Goal: Task Accomplishment & Management: Complete application form

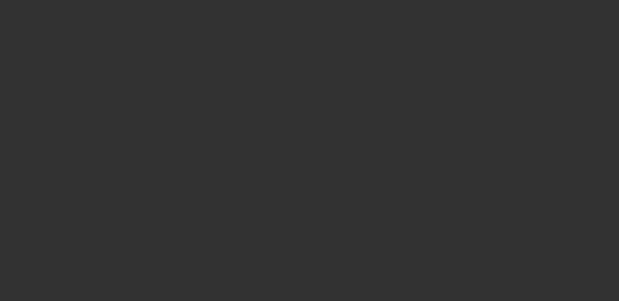
scroll to position [359, 0]
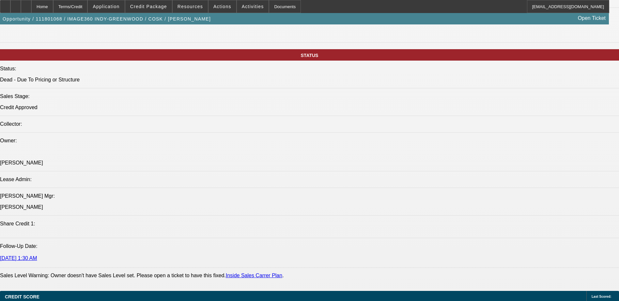
select select "0"
select select "2"
select select "0.1"
select select "0"
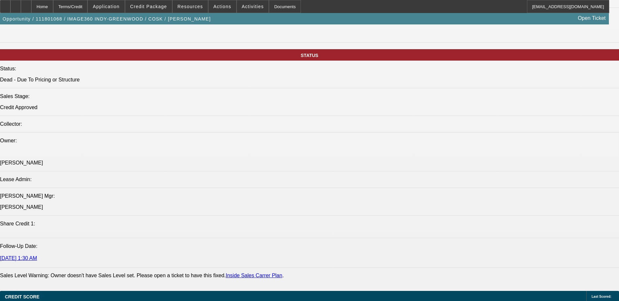
select select "0.1"
select select "0"
select select "2"
select select "0.1"
select select "0"
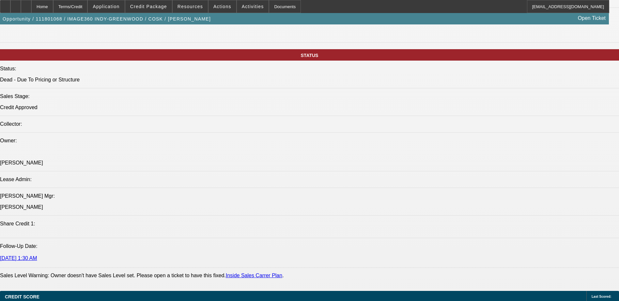
select select "2"
select select "0.1"
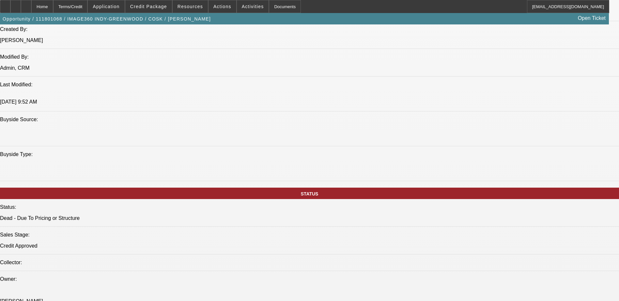
select select "1"
select select "2"
select select "4"
select select "1"
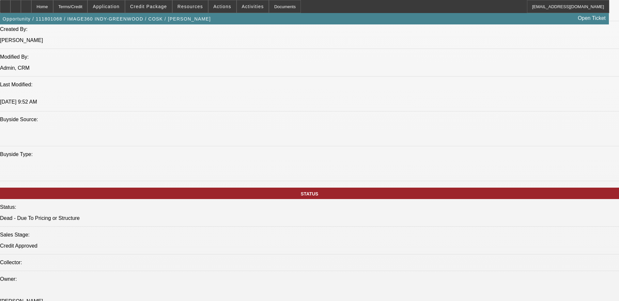
select select "4"
select select "1"
select select "2"
select select "4"
select select "1"
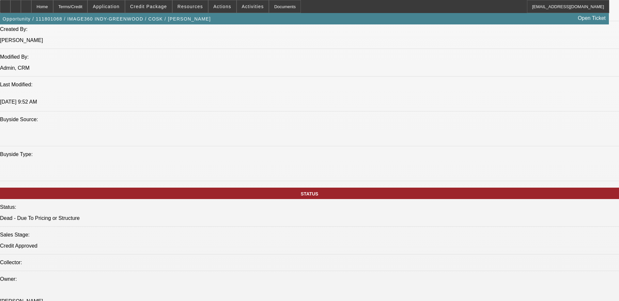
select select "2"
select select "4"
